Goal: Transaction & Acquisition: Purchase product/service

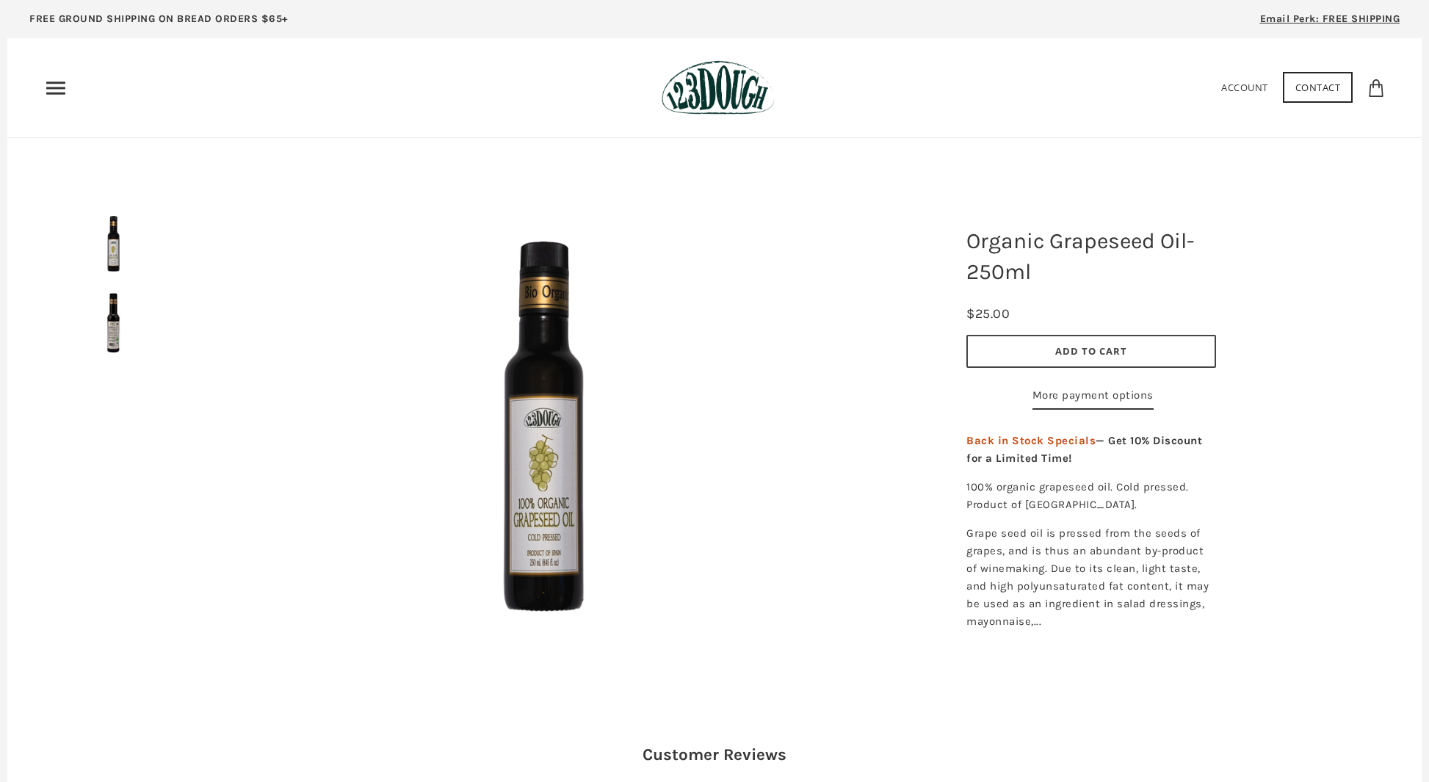
click at [51, 80] on icon "Primary" at bounding box center [56, 88] width 24 height 24
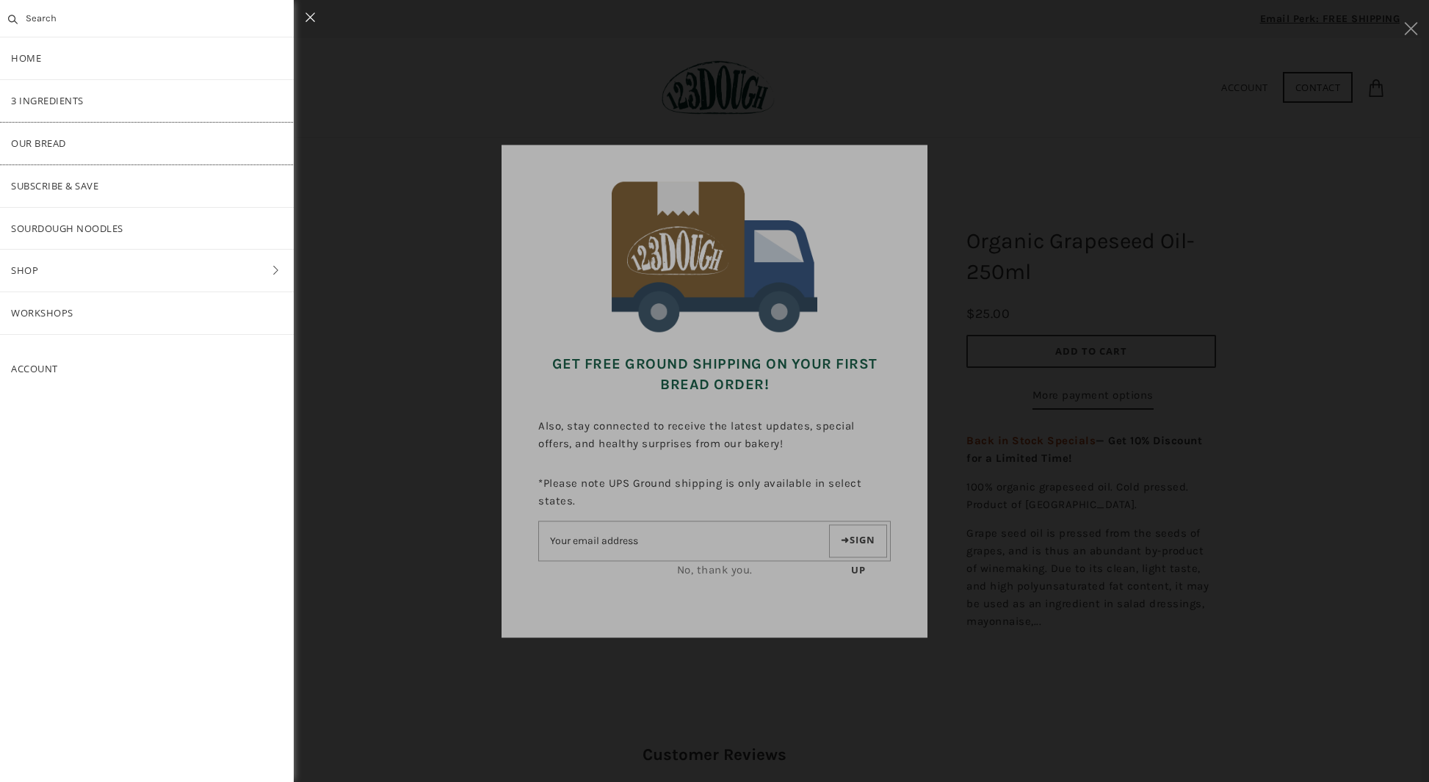
click at [54, 137] on link "Our Bread" at bounding box center [147, 144] width 294 height 42
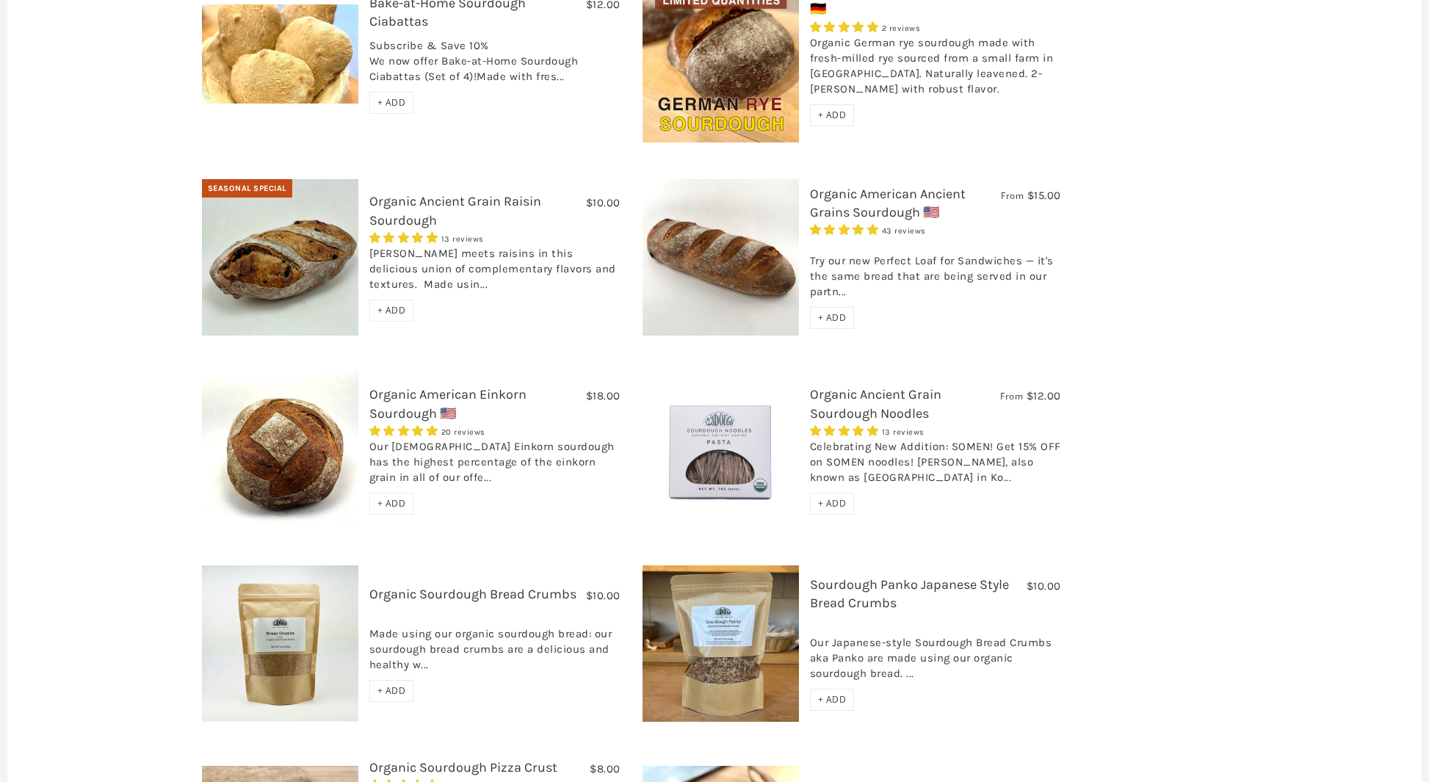
scroll to position [776, 0]
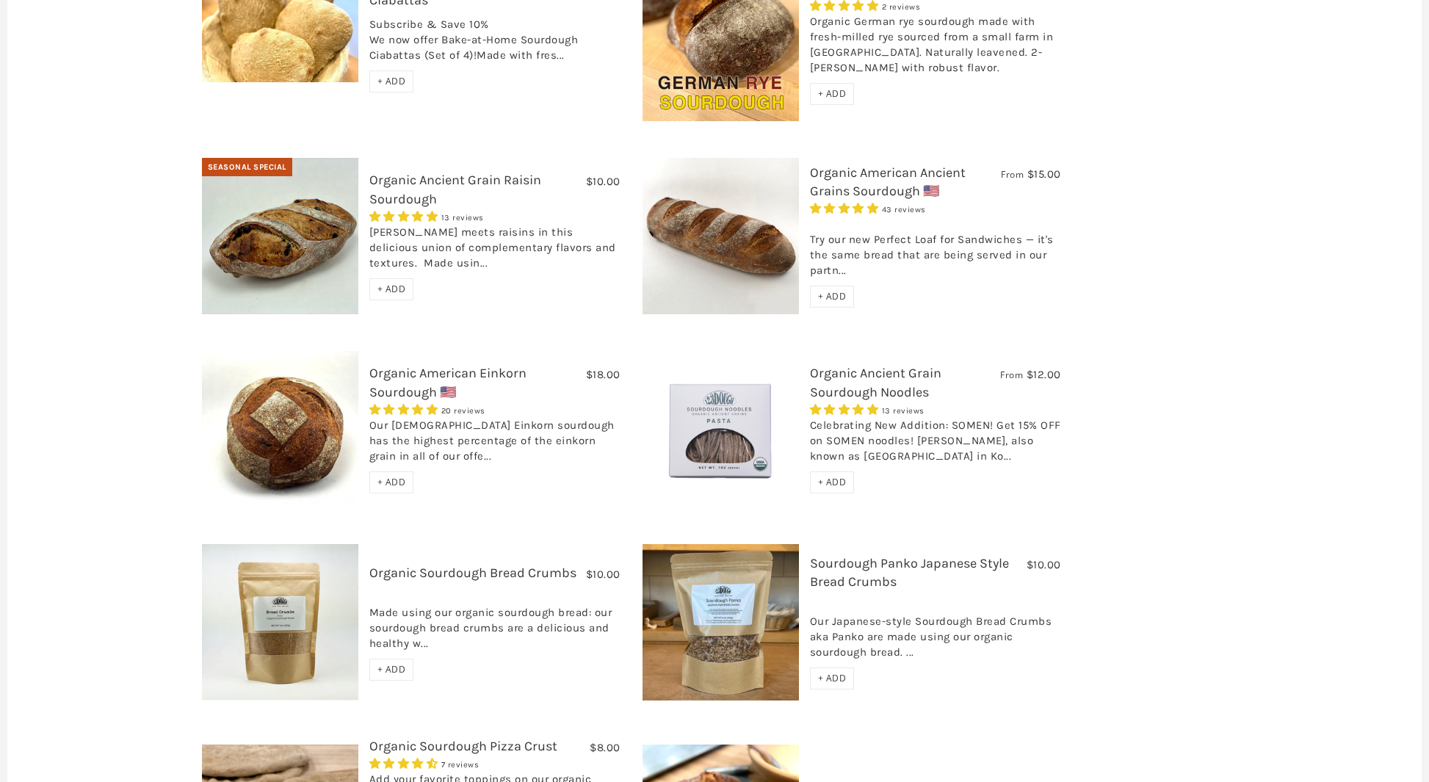
click at [377, 283] on span "+ ADD" at bounding box center [391, 289] width 29 height 12
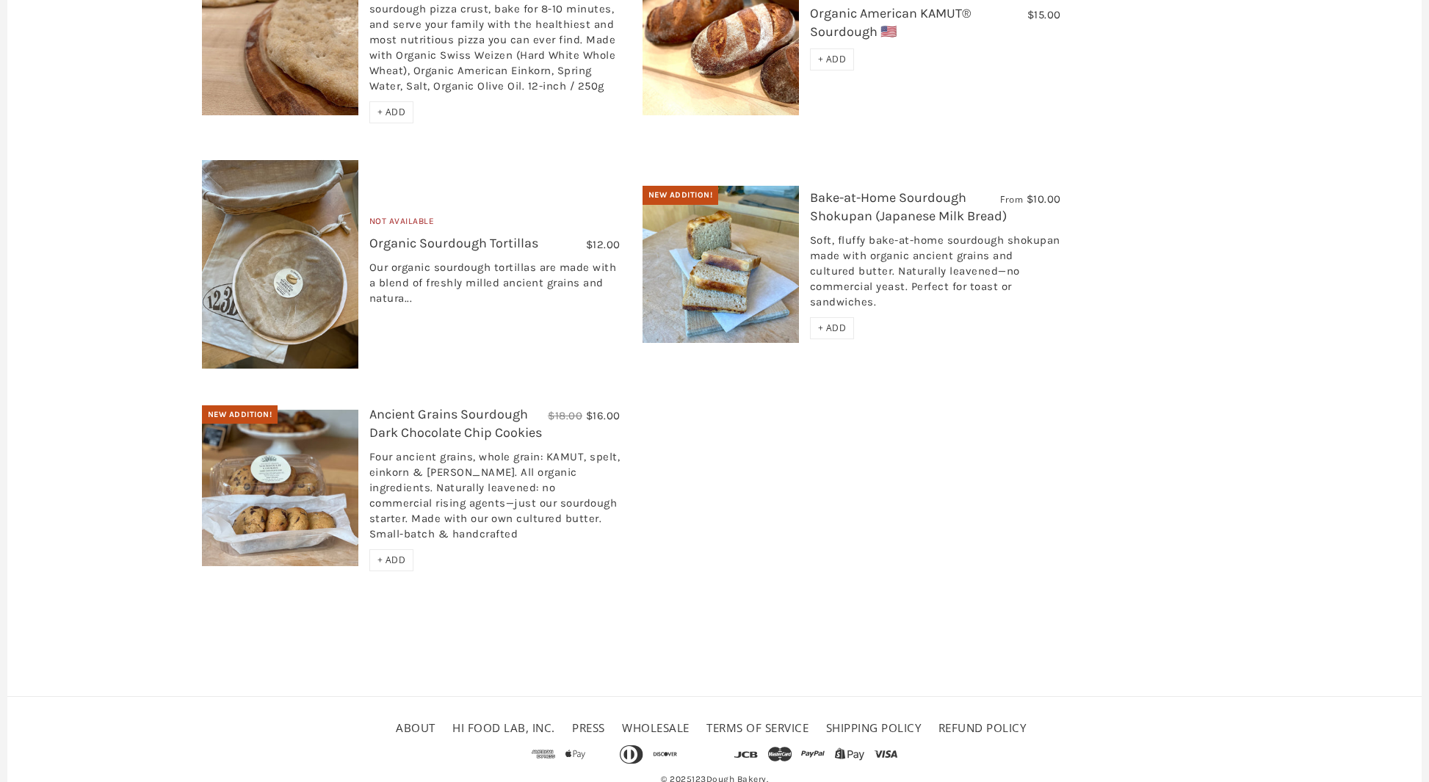
scroll to position [1562, 0]
click at [818, 321] on span "+ ADD" at bounding box center [832, 327] width 29 height 12
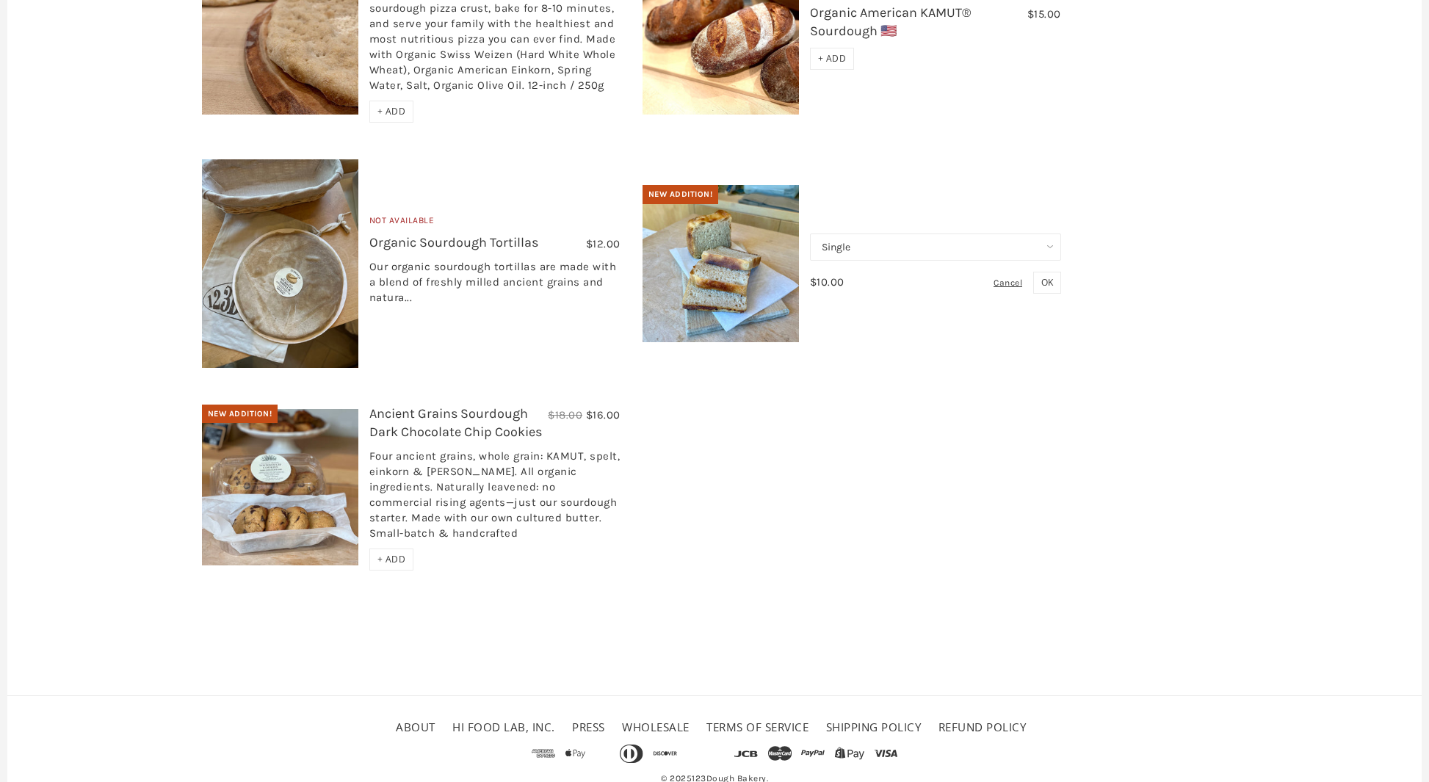
click at [1035, 234] on select "Single Set of 6" at bounding box center [935, 247] width 251 height 27
click at [810, 234] on select "Single Set of 6" at bounding box center [935, 247] width 251 height 27
click at [1041, 276] on span "OK" at bounding box center [1047, 282] width 12 height 12
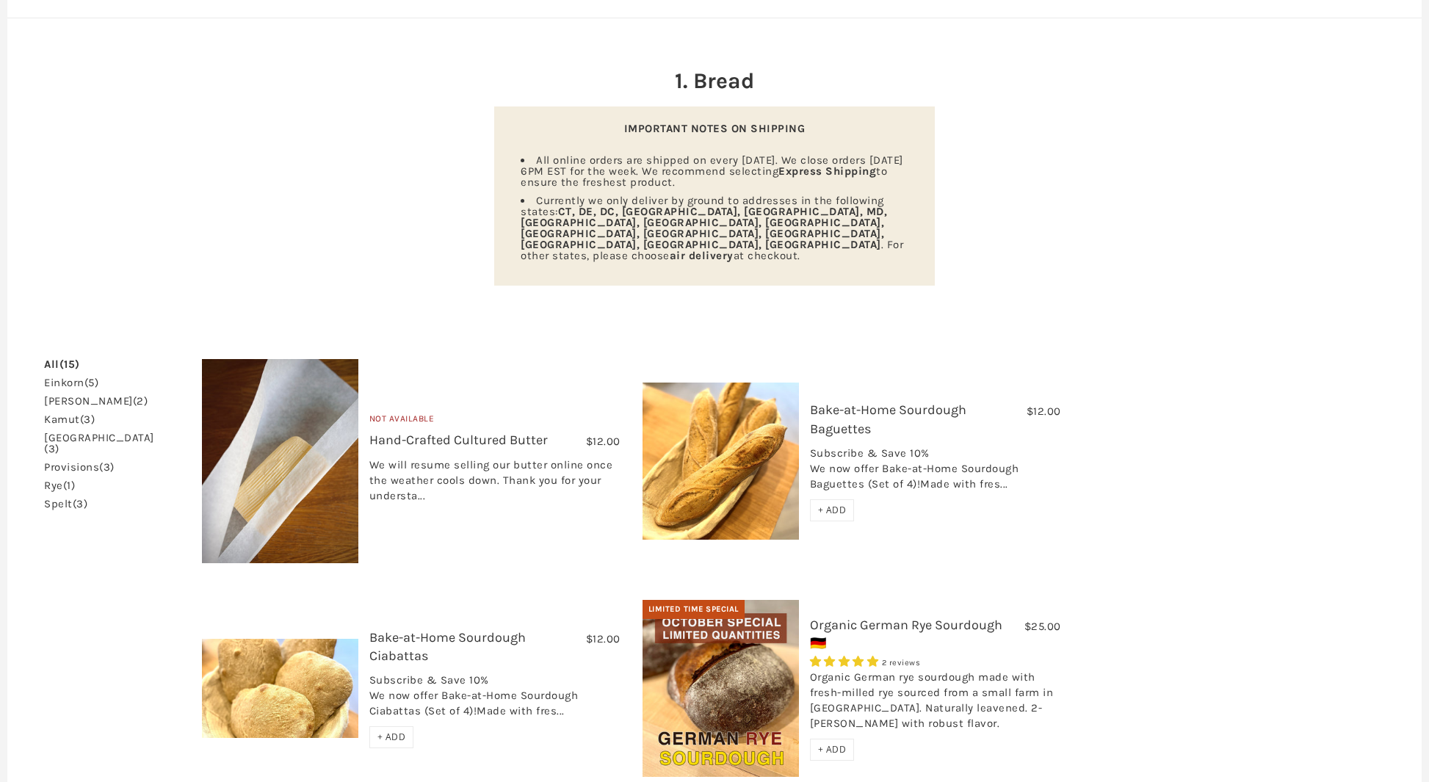
scroll to position [0, 0]
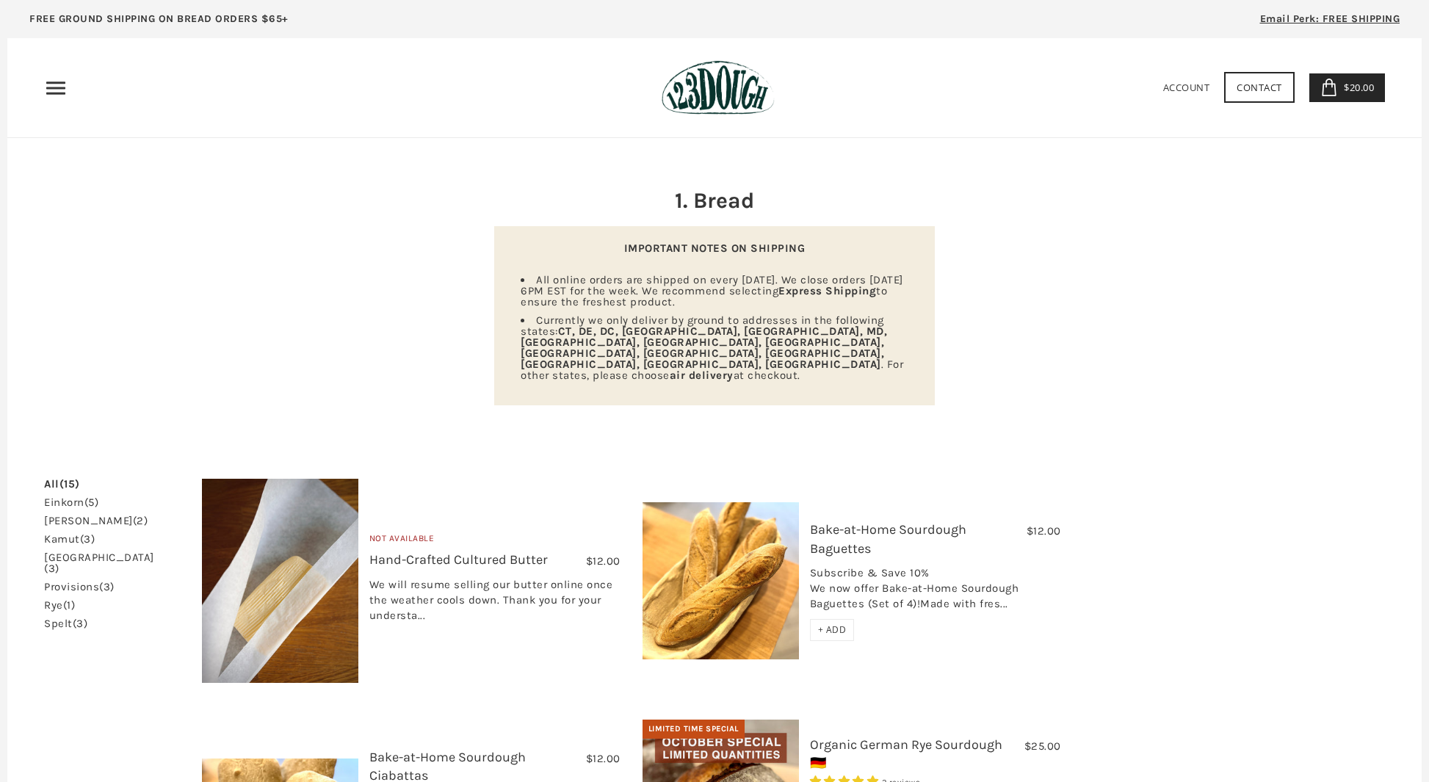
click at [49, 81] on icon "Primary" at bounding box center [56, 88] width 24 height 24
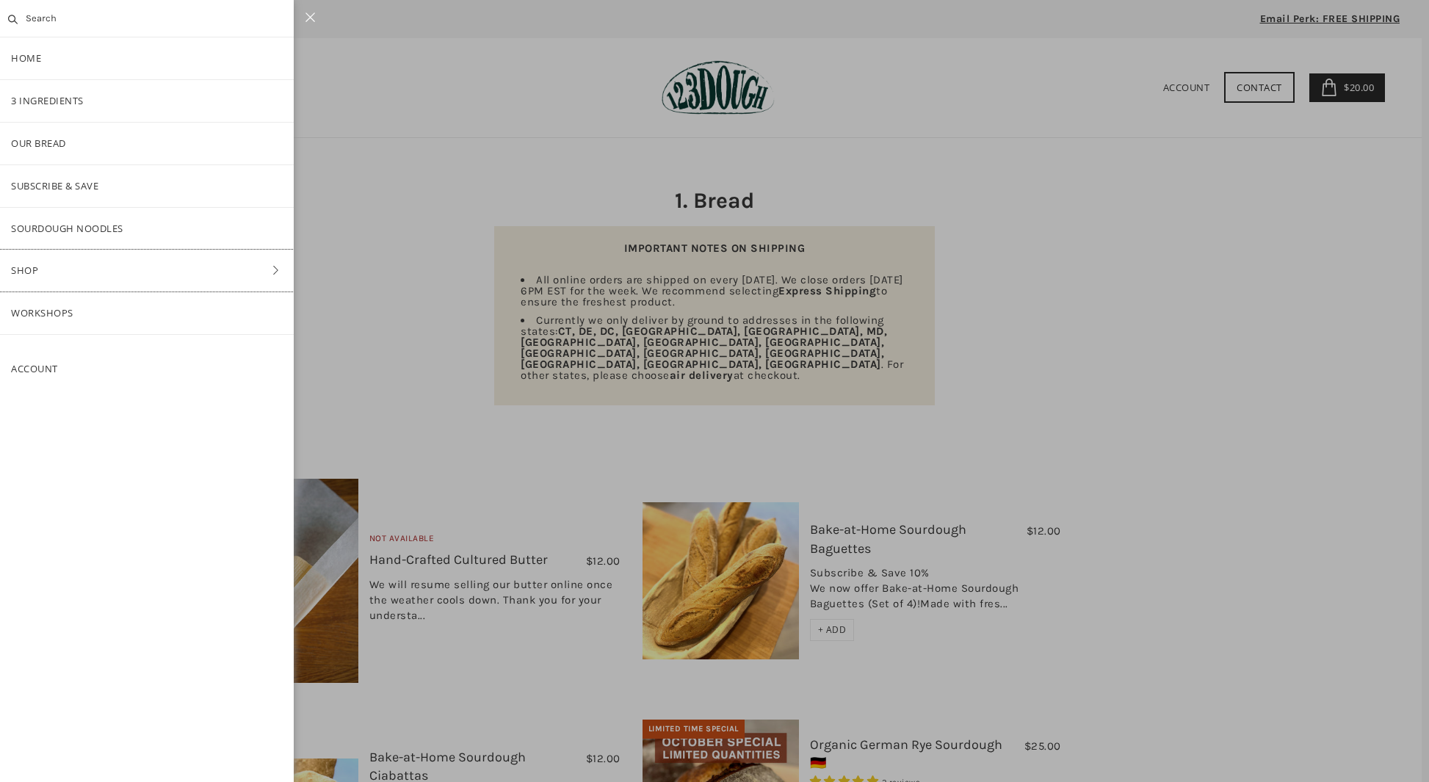
click at [83, 270] on link "Shop" at bounding box center [147, 271] width 294 height 42
click at [84, 234] on link "Pantry" at bounding box center [147, 229] width 294 height 42
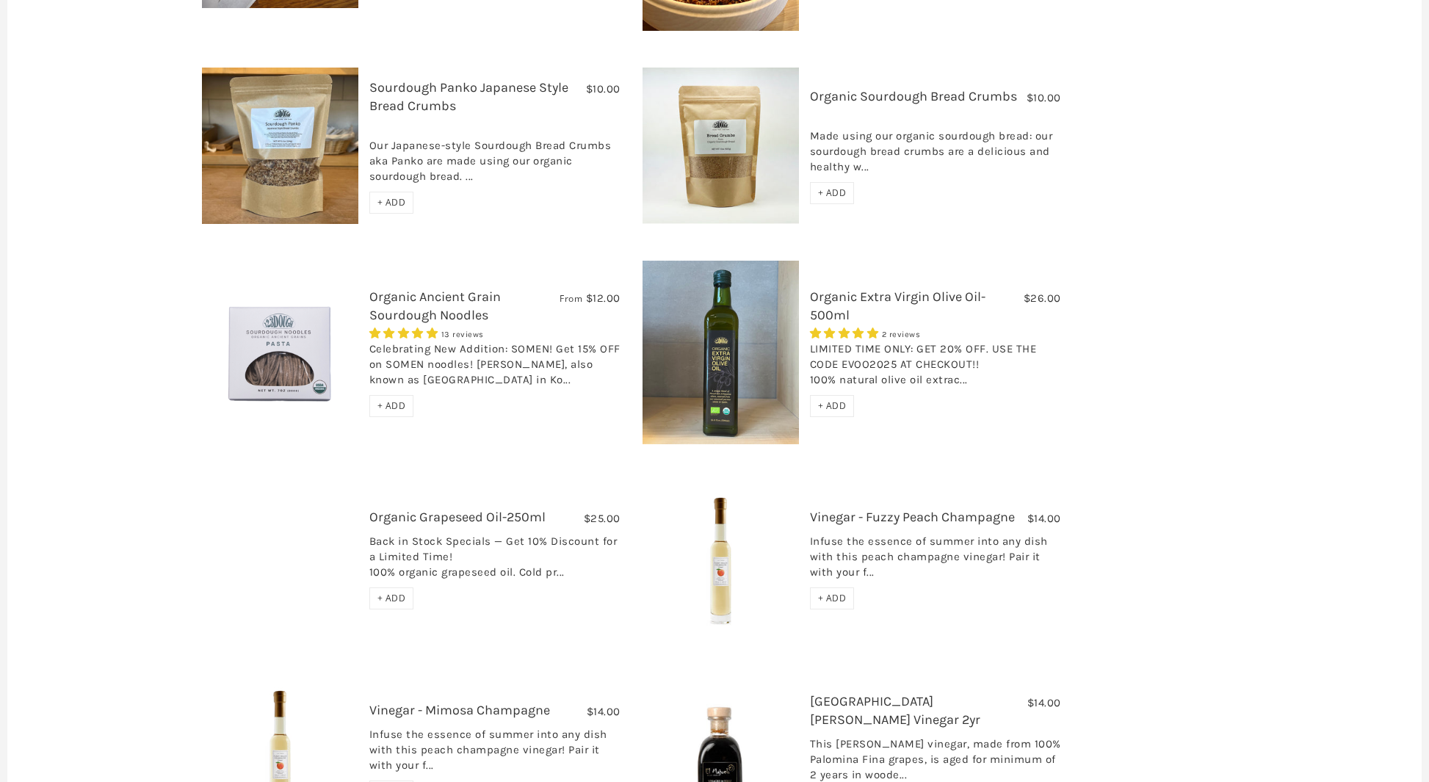
scroll to position [715, 0]
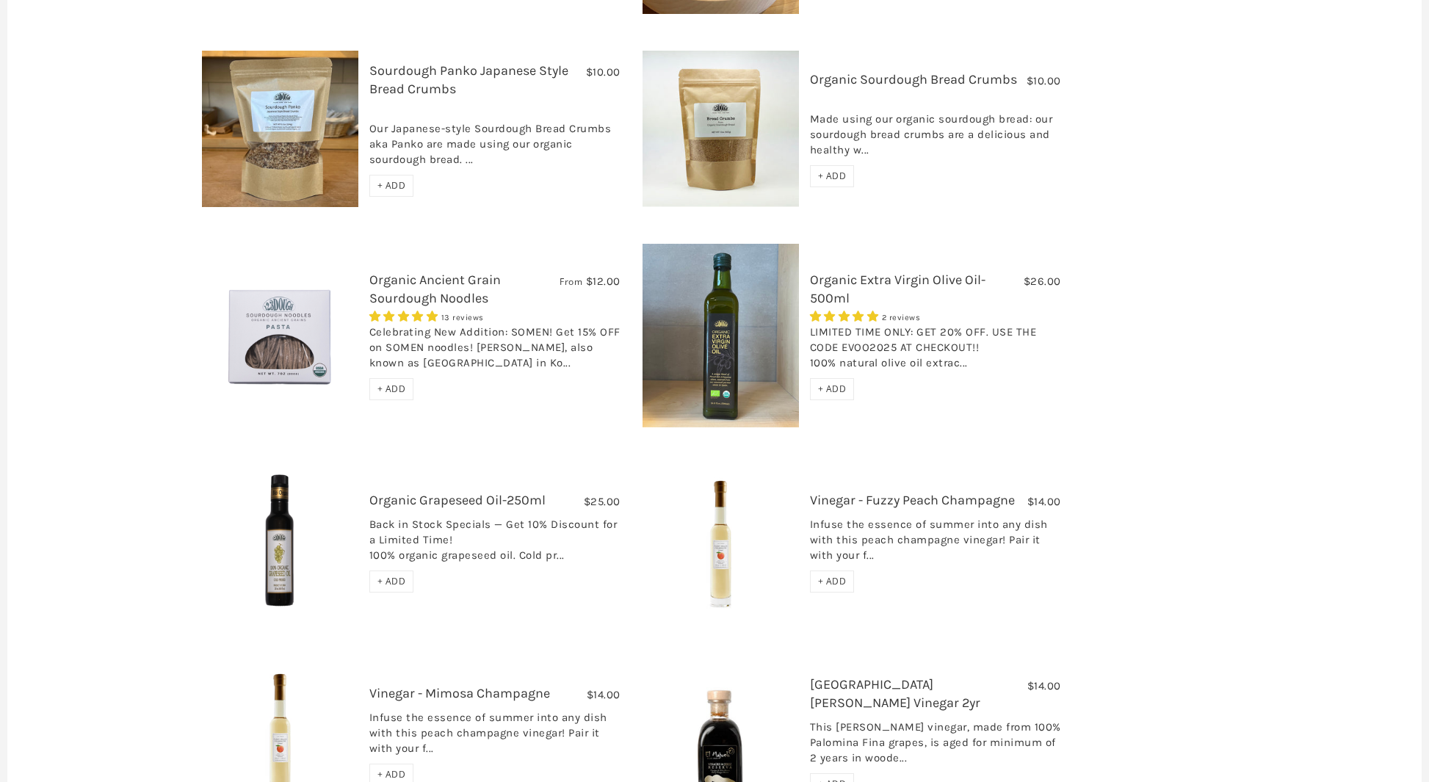
click at [380, 575] on span "+ ADD" at bounding box center [391, 581] width 29 height 12
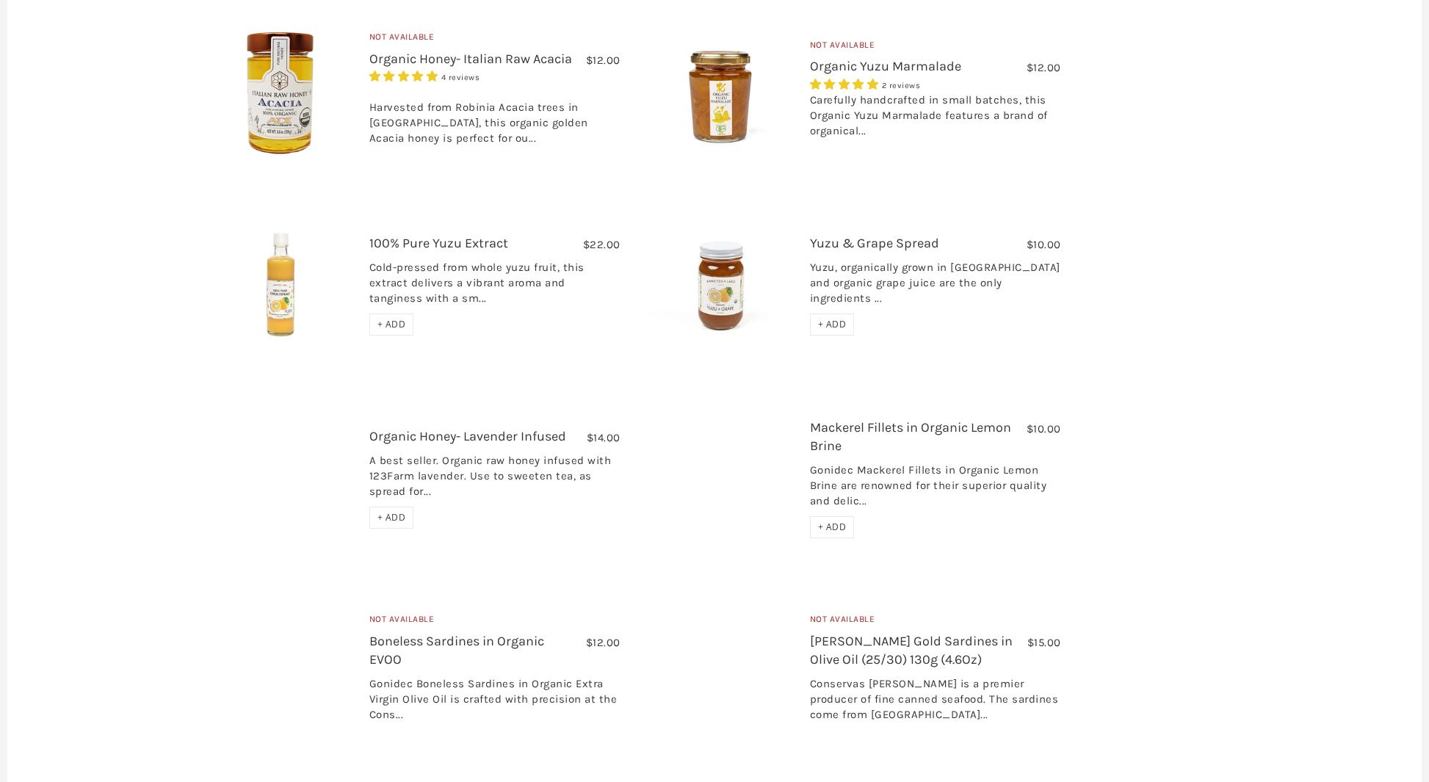
scroll to position [2365, 0]
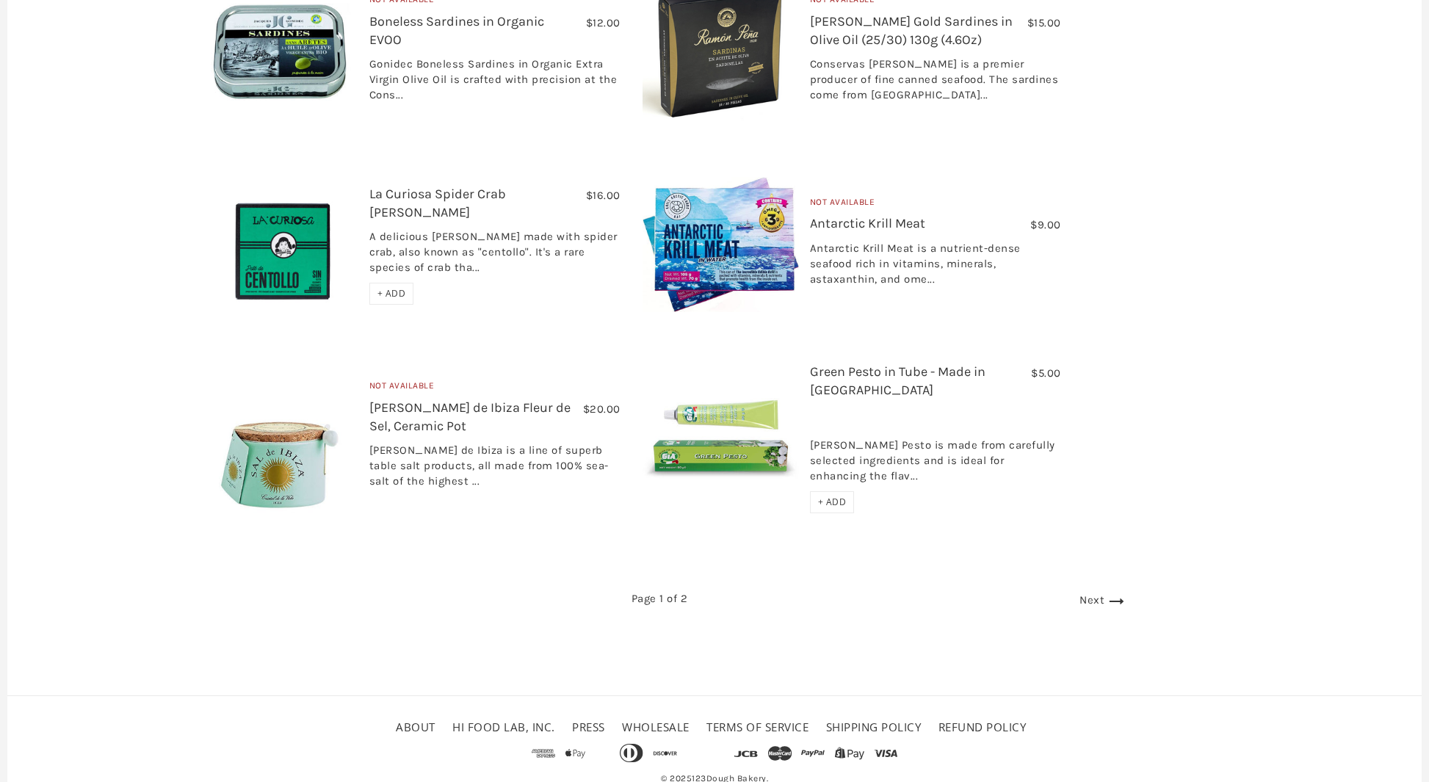
click at [907, 720] on link "Shipping Policy" at bounding box center [873, 727] width 95 height 15
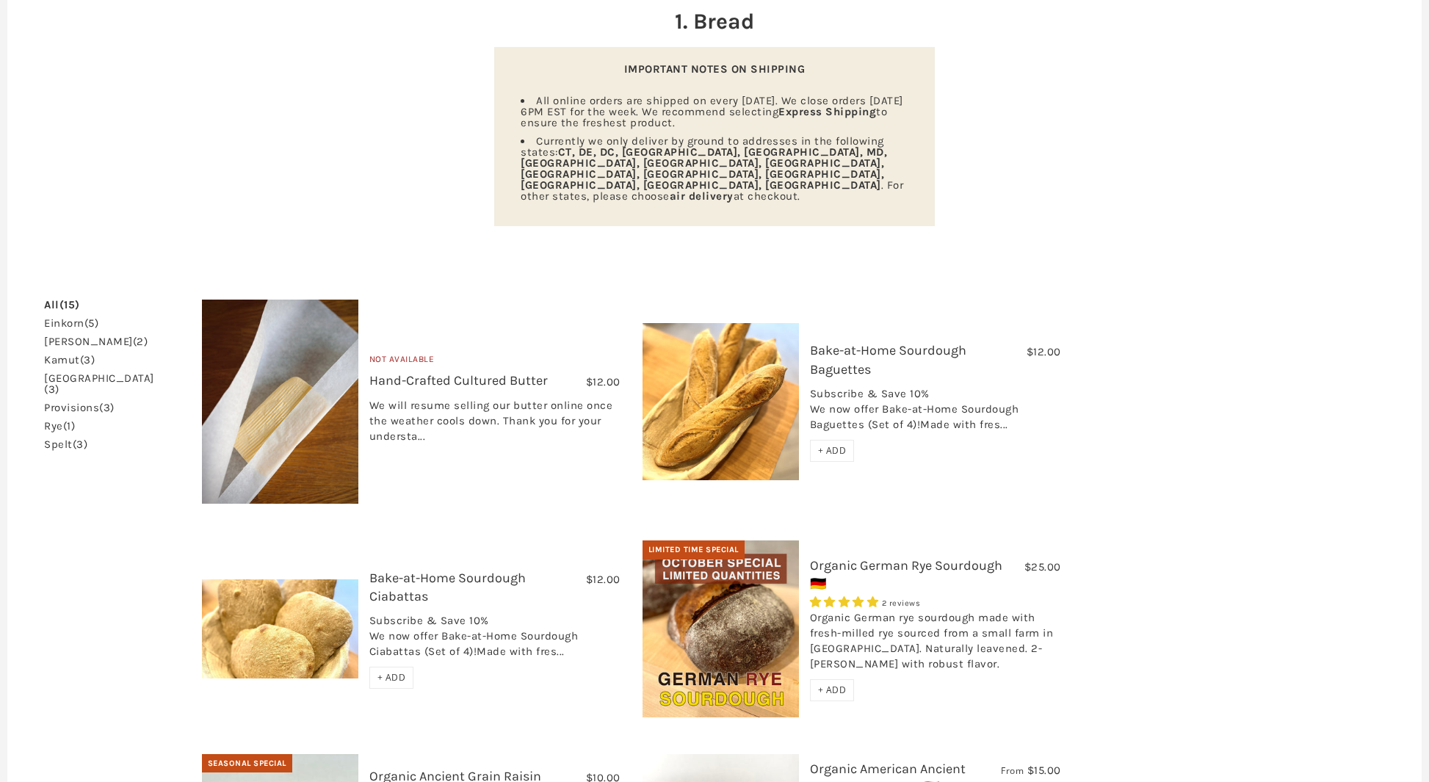
scroll to position [178, 0]
click at [818, 445] on span "+ ADD" at bounding box center [832, 451] width 29 height 12
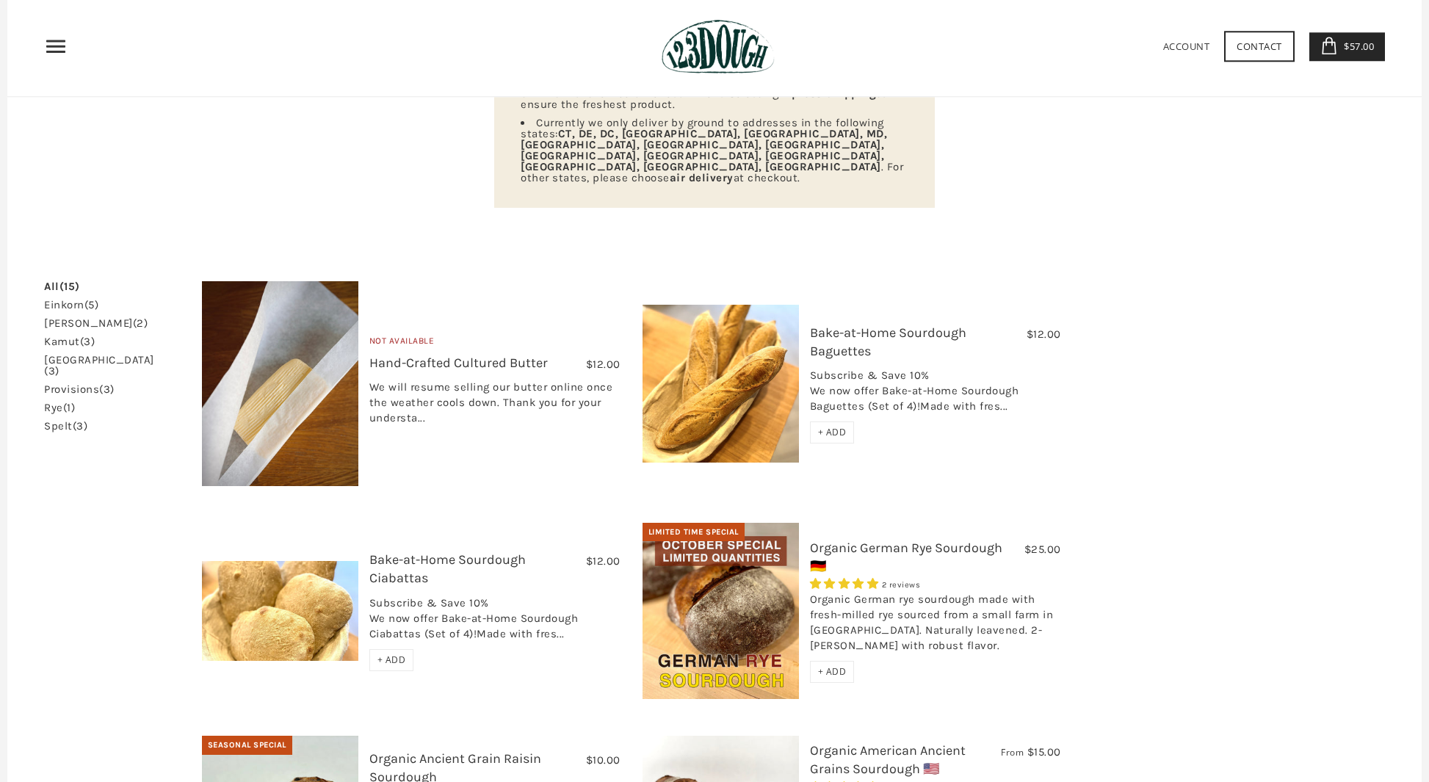
scroll to position [188, 0]
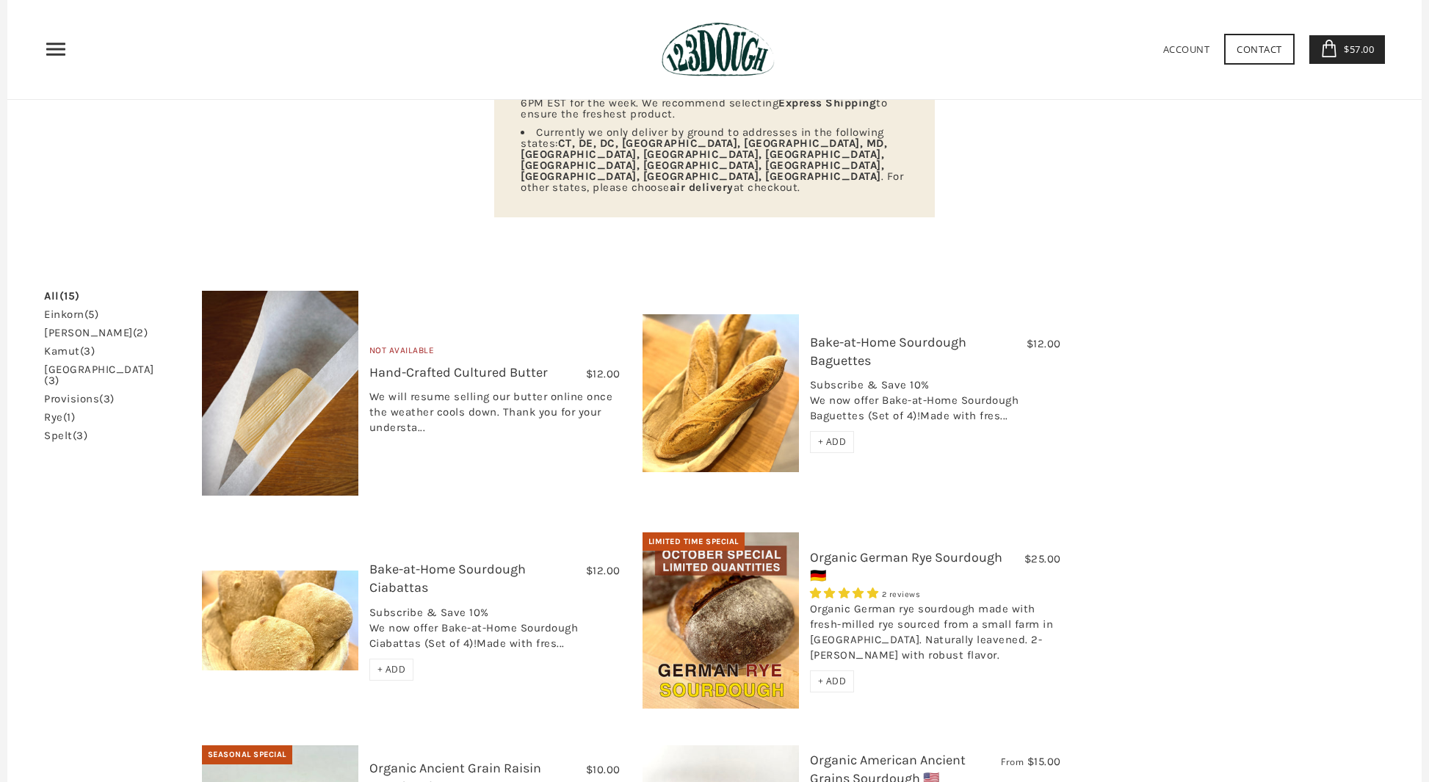
click at [818, 675] on span "+ ADD" at bounding box center [832, 681] width 29 height 12
click at [1361, 64] on div "Home 3 Ingredients Our Bread Subscribe & Save SOURDOUGH NOODLES Shop ALL Bread" at bounding box center [714, 50] width 1414 height 100
click at [1357, 48] on span "$82.00" at bounding box center [1357, 49] width 34 height 13
